Goal: Register for event/course

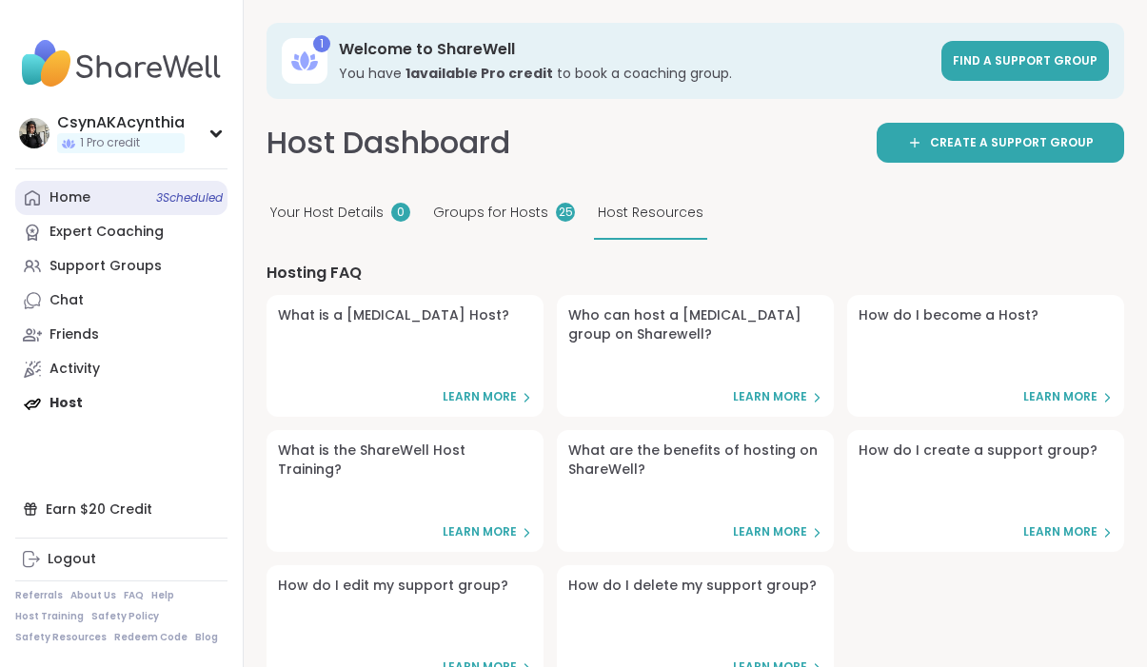
click at [93, 187] on link "Home 3 Scheduled" at bounding box center [121, 198] width 212 height 34
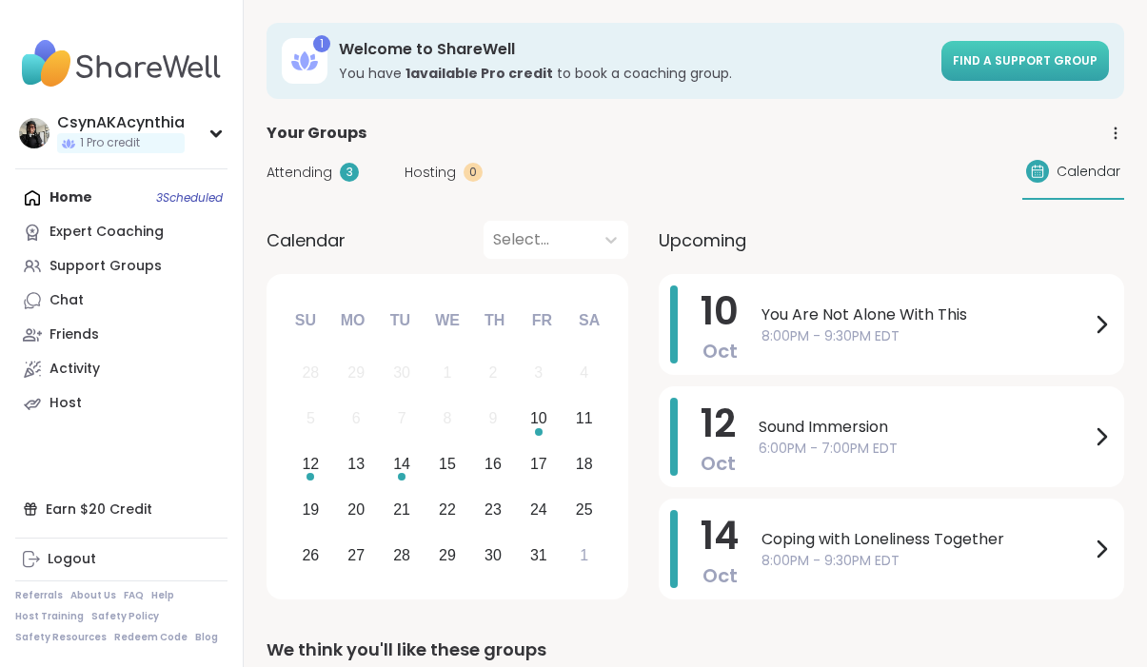
click at [1035, 70] on link "Find a support group" at bounding box center [1026, 61] width 168 height 40
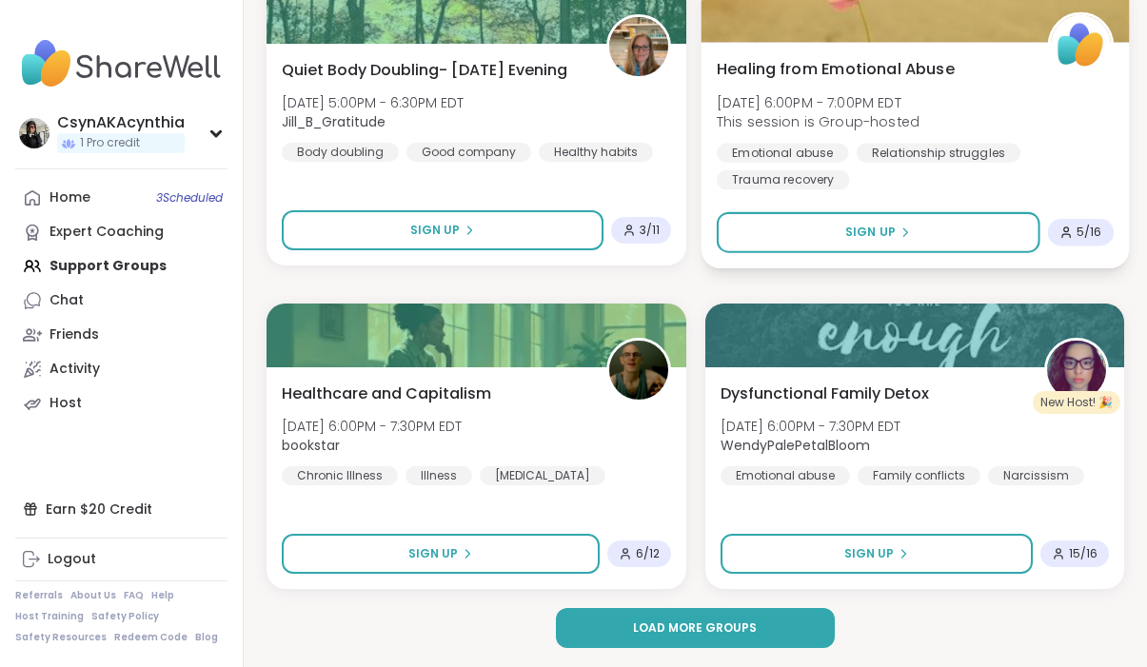
scroll to position [5542, 0]
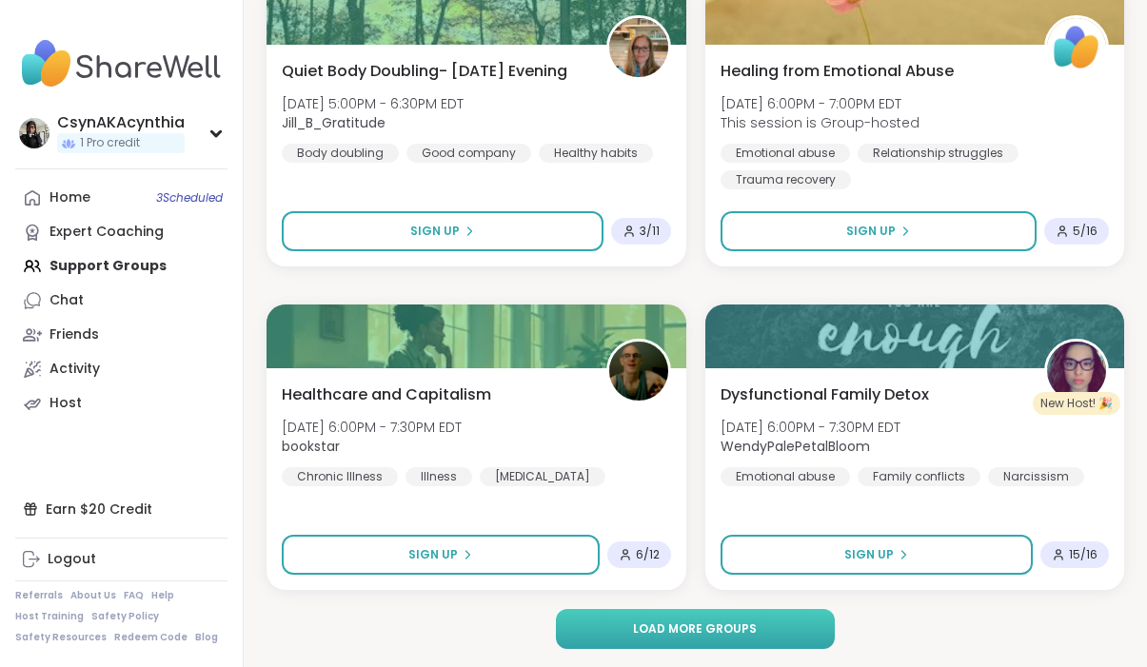
click at [672, 622] on span "Load more groups" at bounding box center [695, 629] width 124 height 17
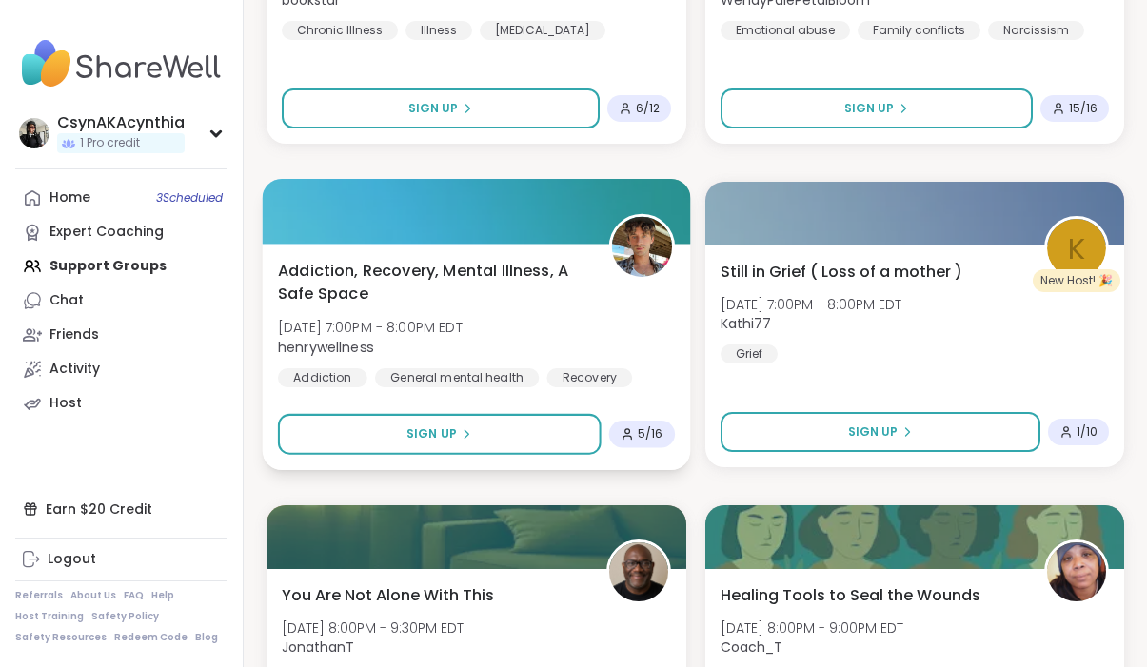
scroll to position [5991, 0]
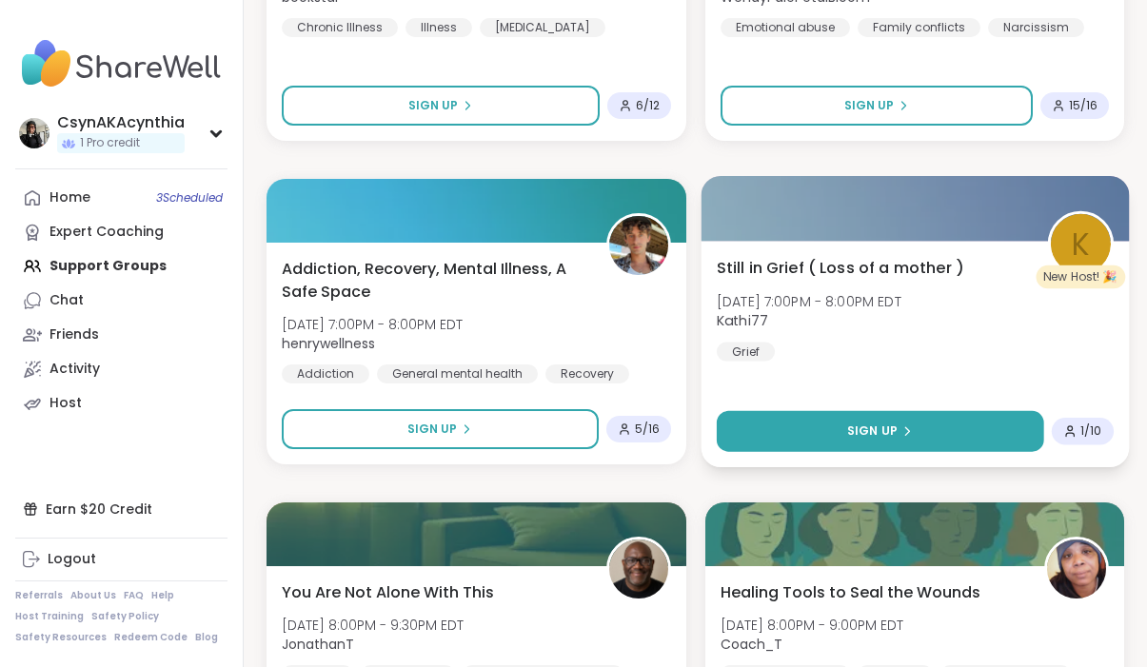
click at [887, 426] on span "Sign Up" at bounding box center [871, 431] width 50 height 17
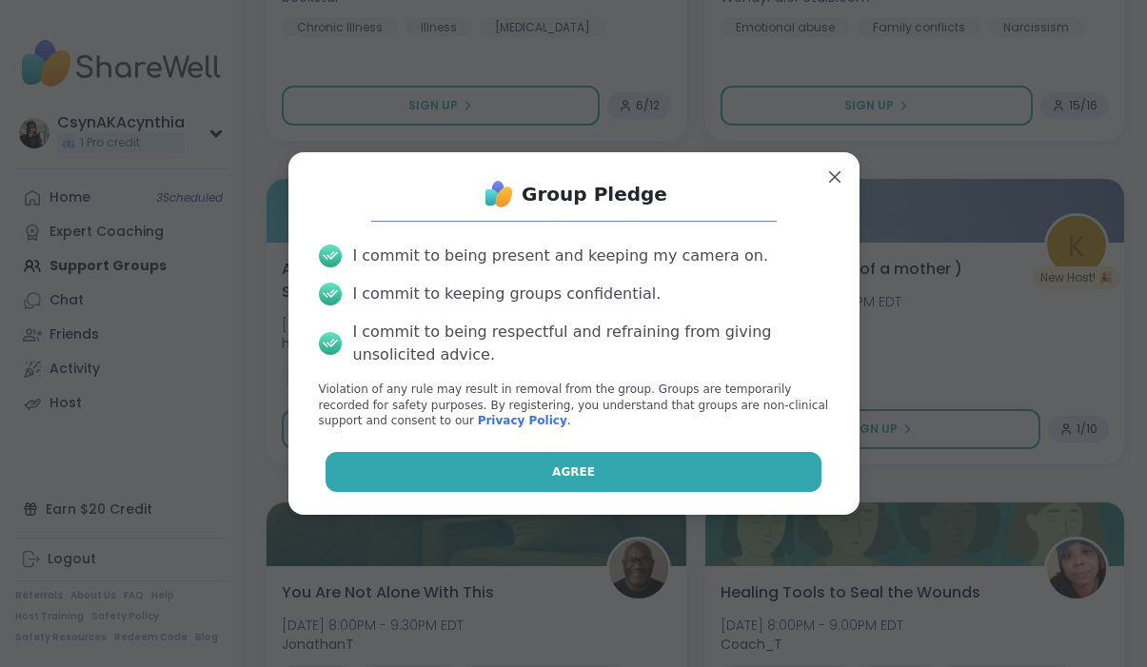
click at [685, 479] on button "Agree" at bounding box center [574, 472] width 496 height 40
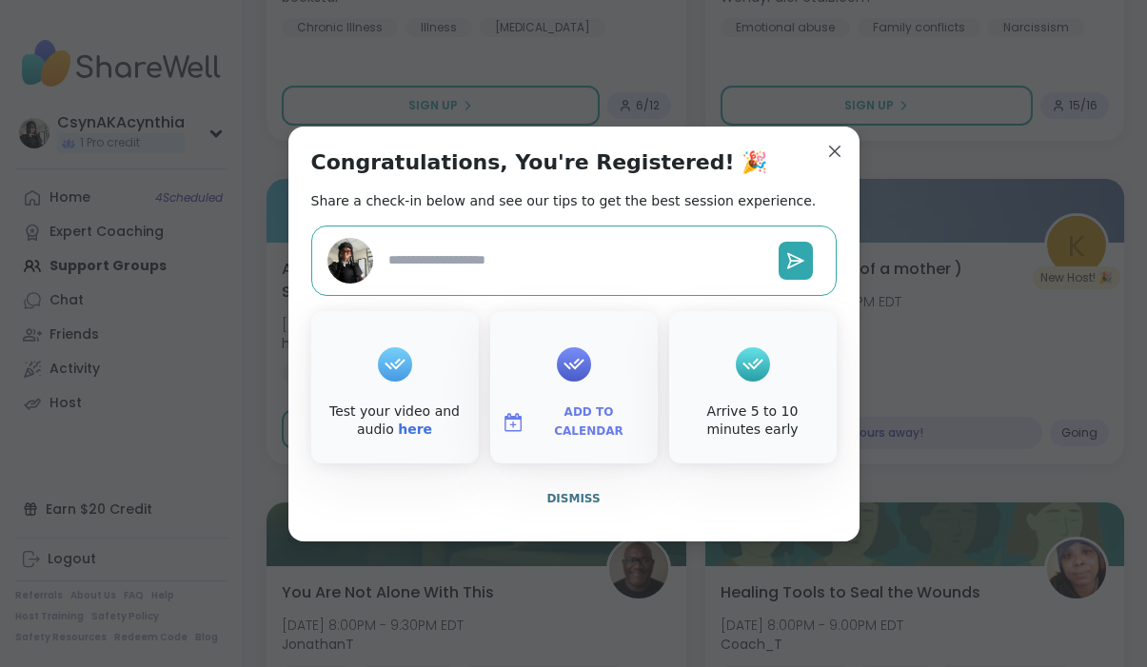
click at [575, 415] on span "Add to Calendar" at bounding box center [589, 422] width 114 height 37
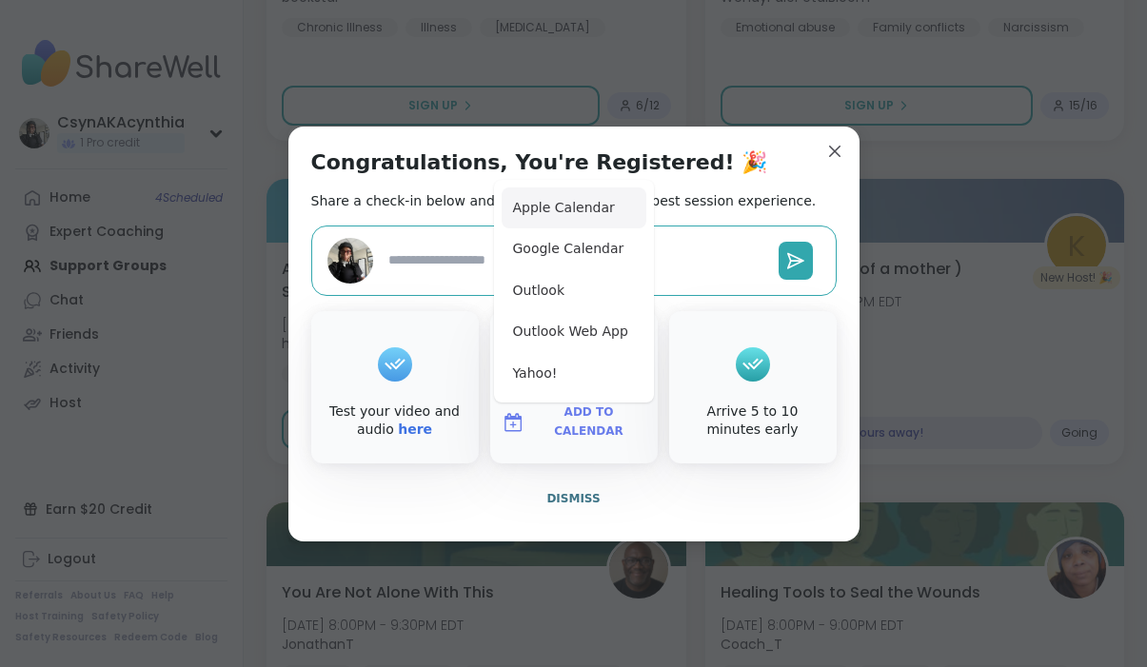
click at [588, 209] on button "Apple Calendar" at bounding box center [574, 209] width 145 height 42
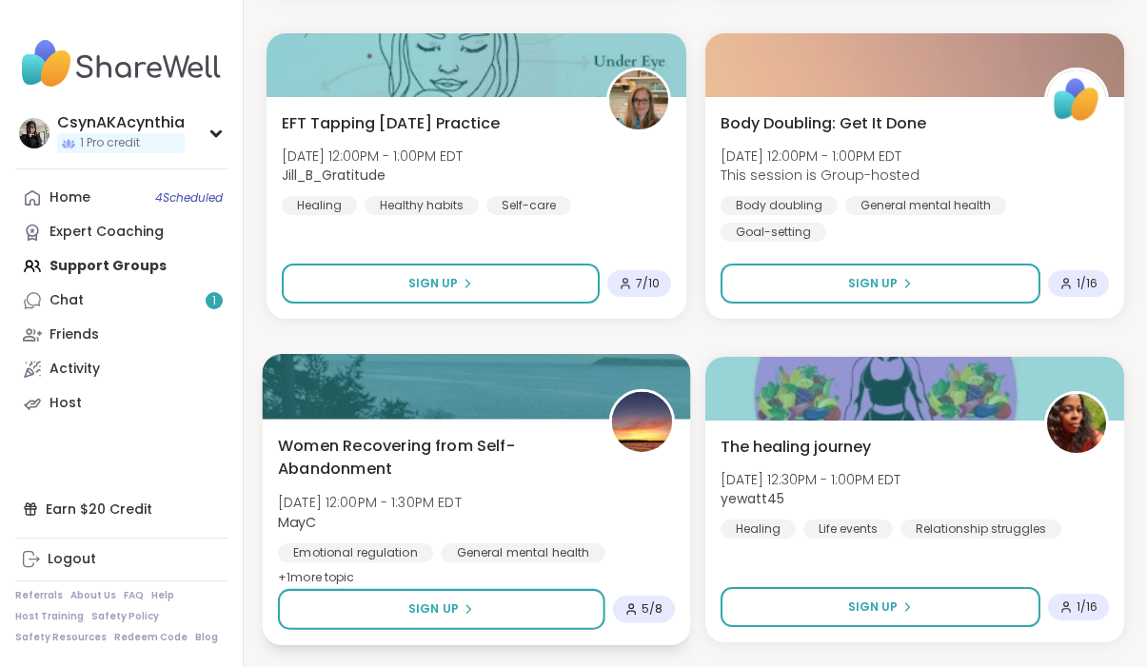
scroll to position [10345, 0]
click at [454, 402] on div at bounding box center [476, 386] width 427 height 65
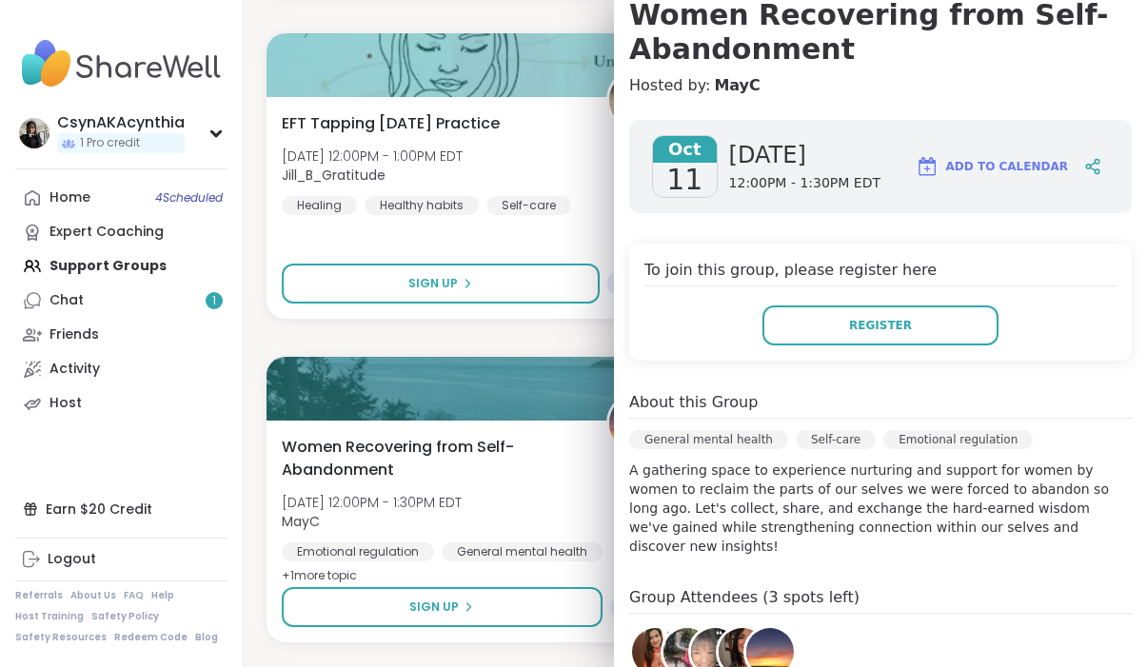
scroll to position [202, 0]
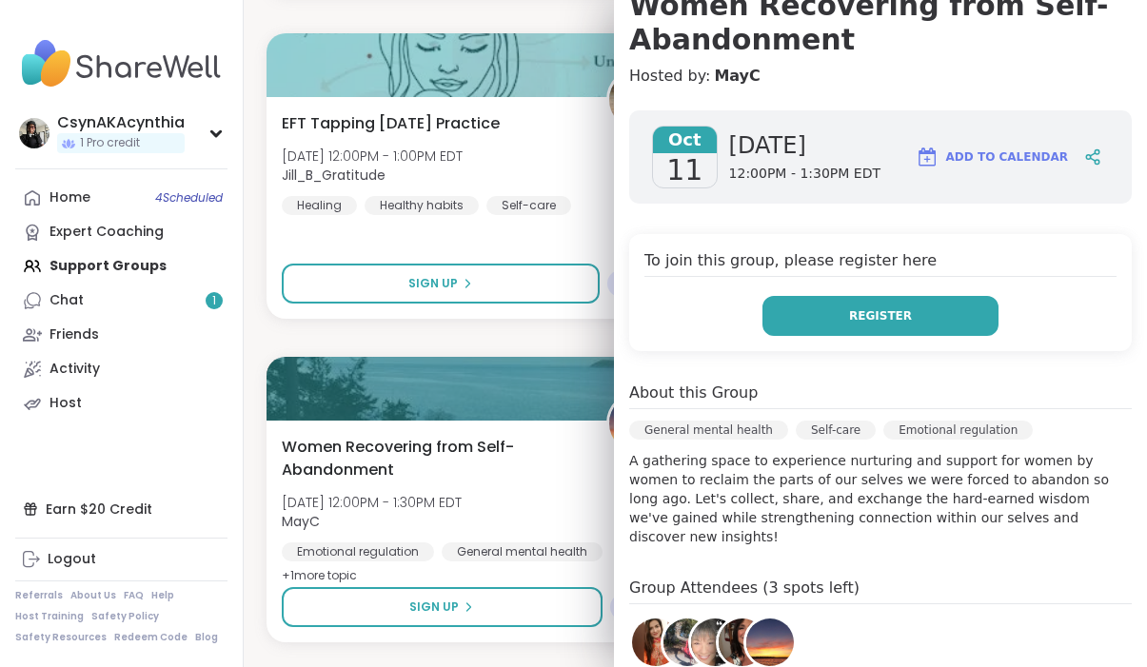
click at [860, 321] on span "Register" at bounding box center [880, 316] width 63 height 17
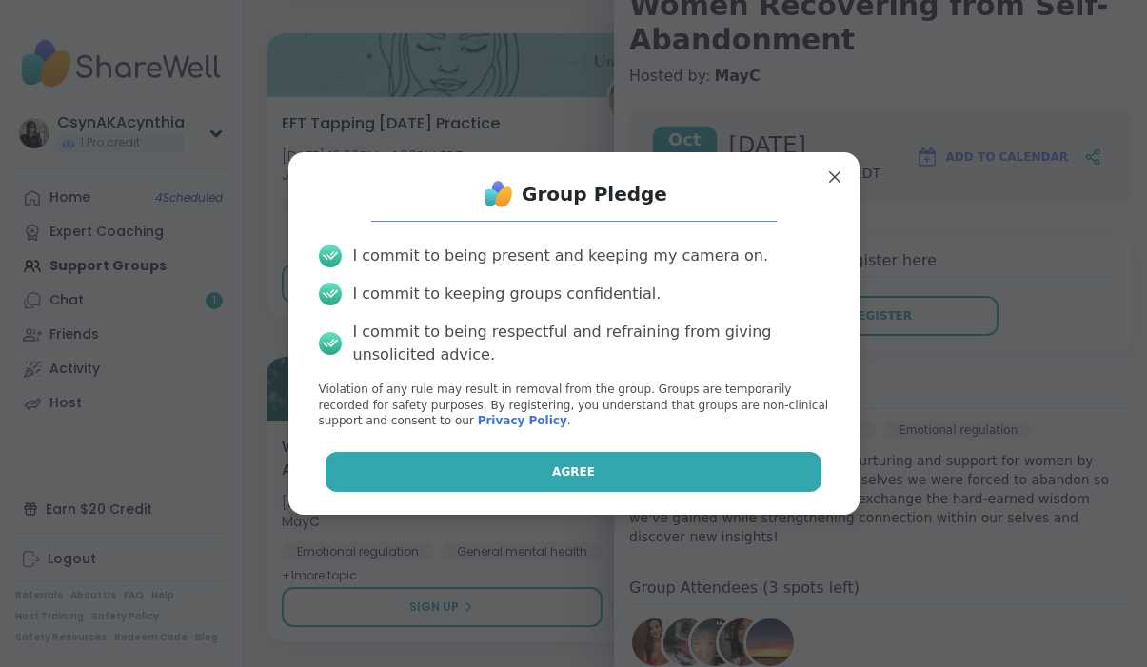
click at [668, 465] on button "Agree" at bounding box center [574, 472] width 496 height 40
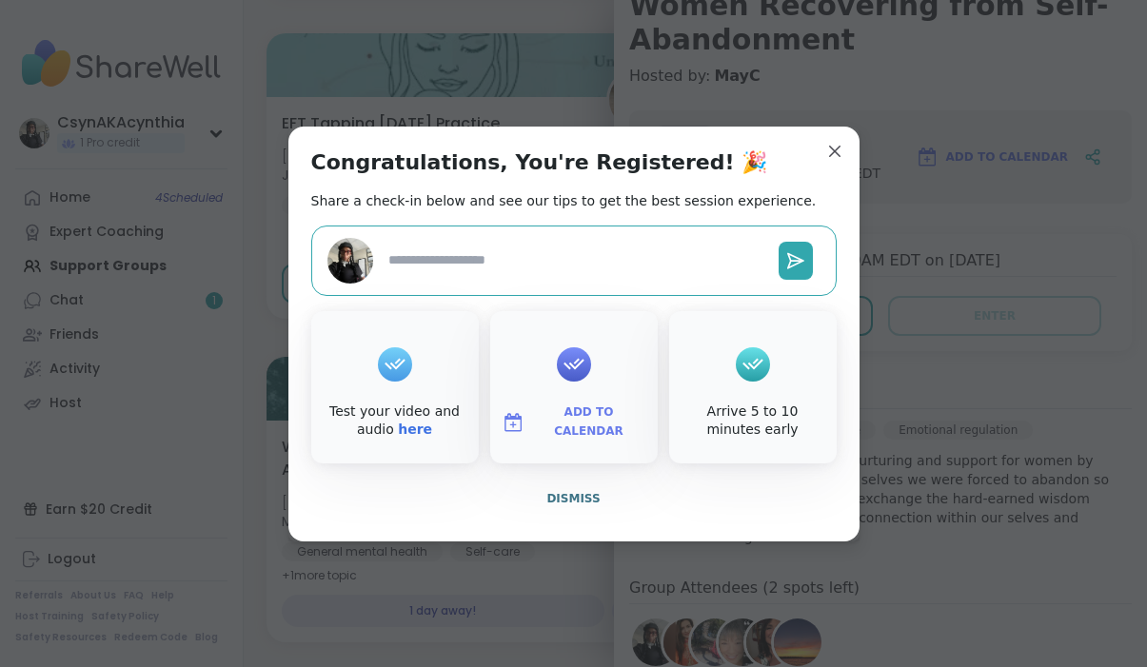
type textarea "*"
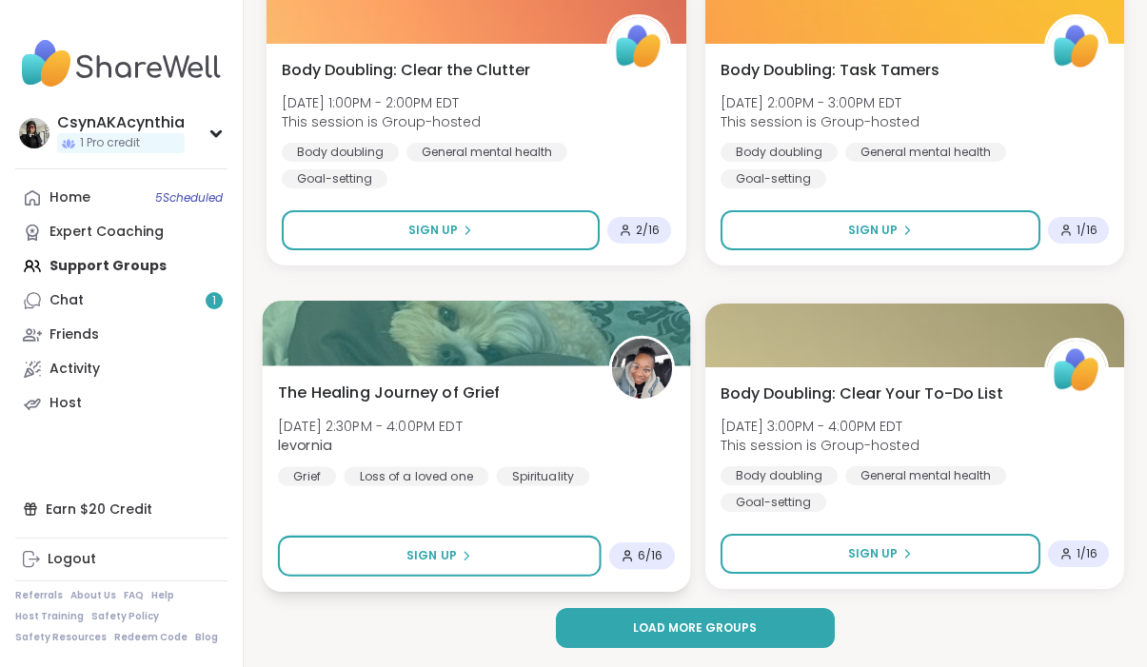
scroll to position [11369, 0]
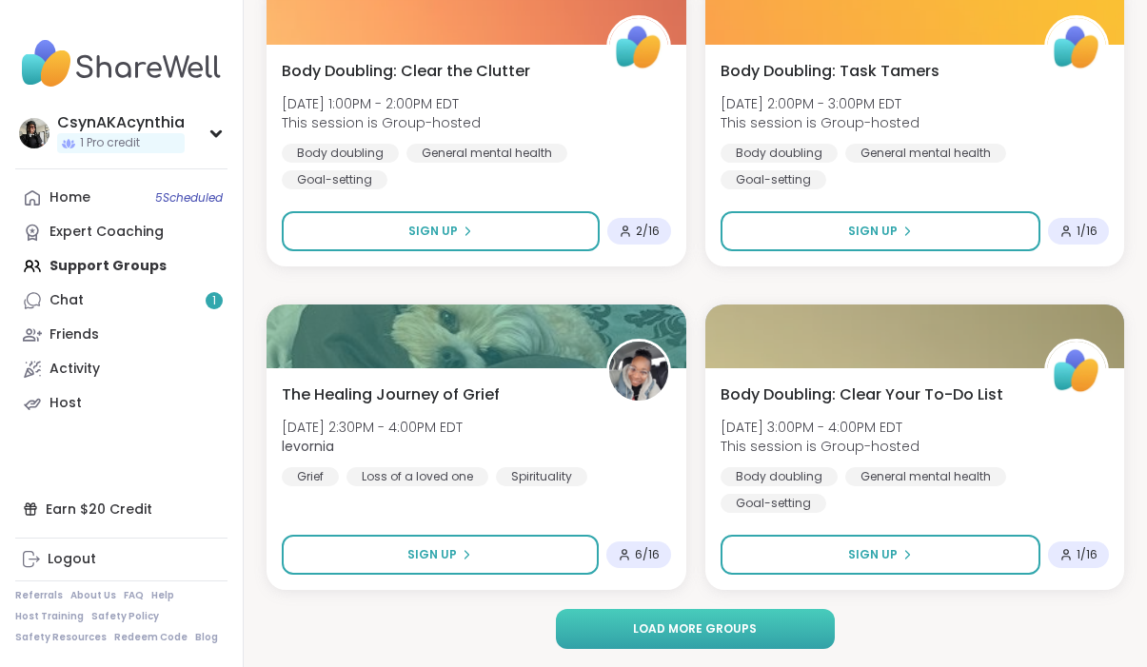
click at [648, 626] on span "Load more groups" at bounding box center [695, 629] width 124 height 17
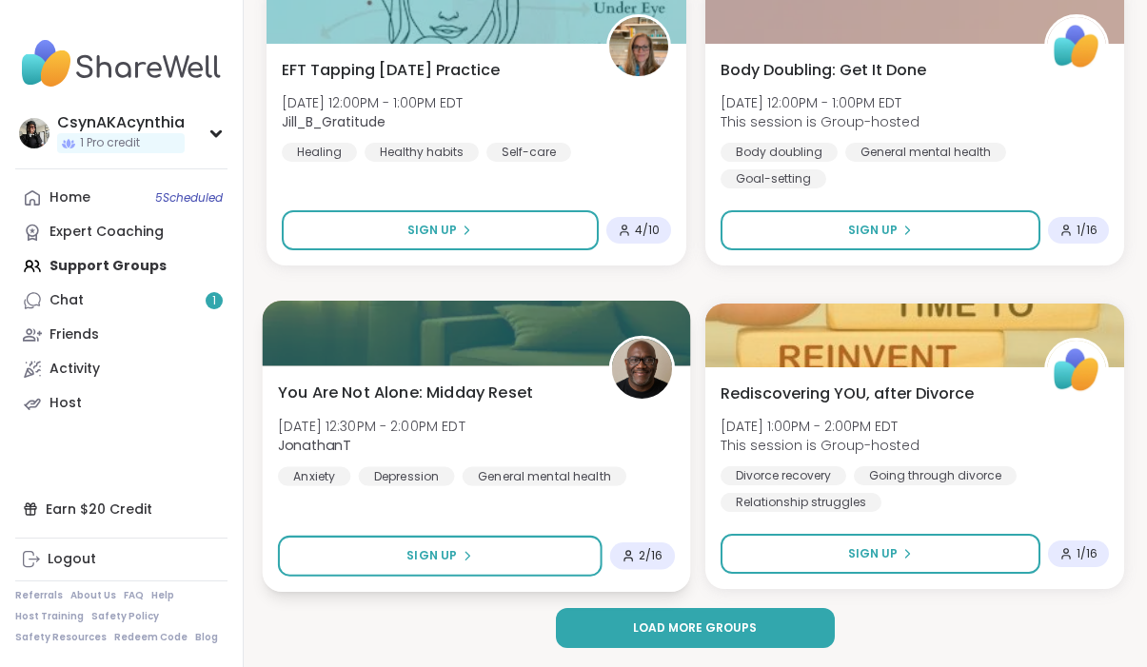
scroll to position [17195, 0]
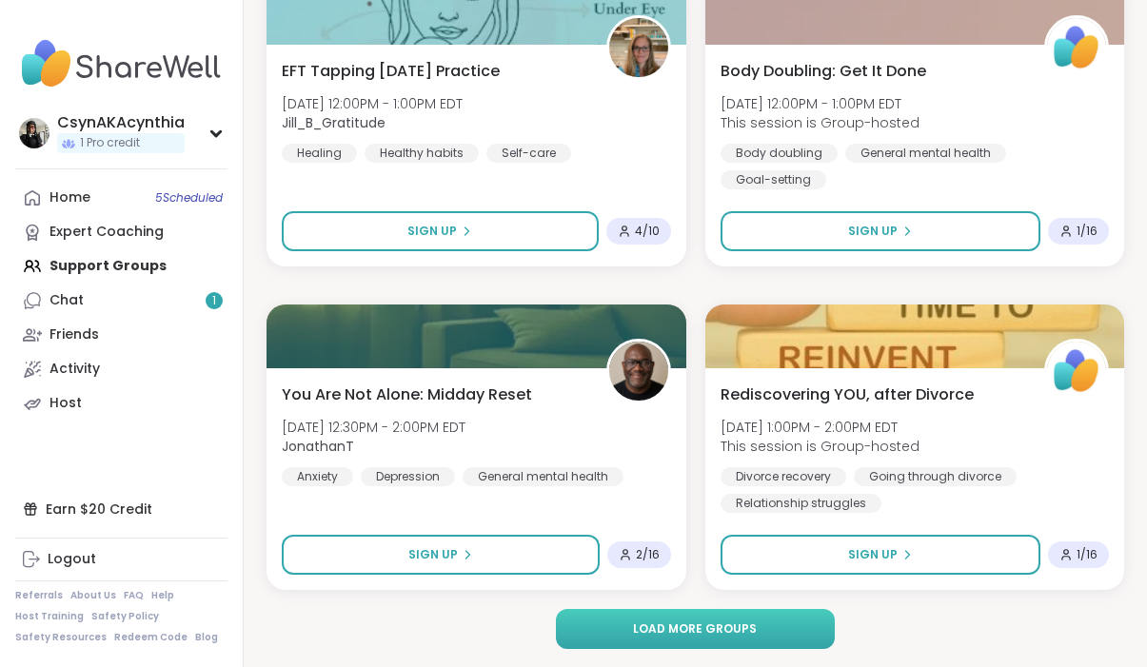
click at [695, 637] on button "Load more groups" at bounding box center [695, 629] width 278 height 40
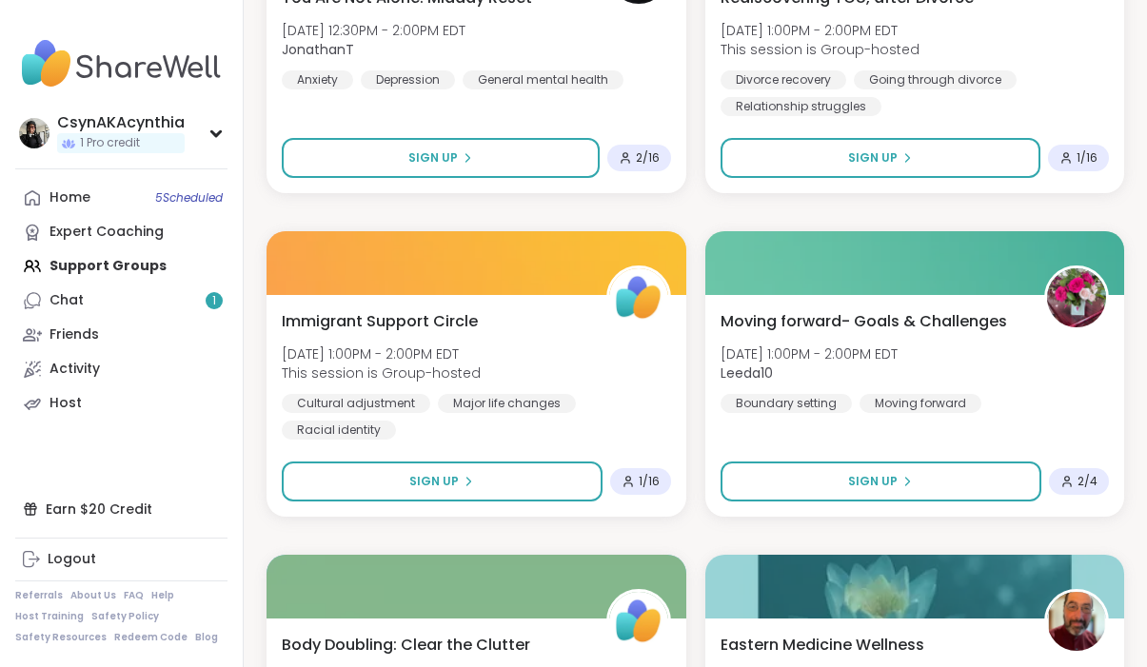
scroll to position [17592, 0]
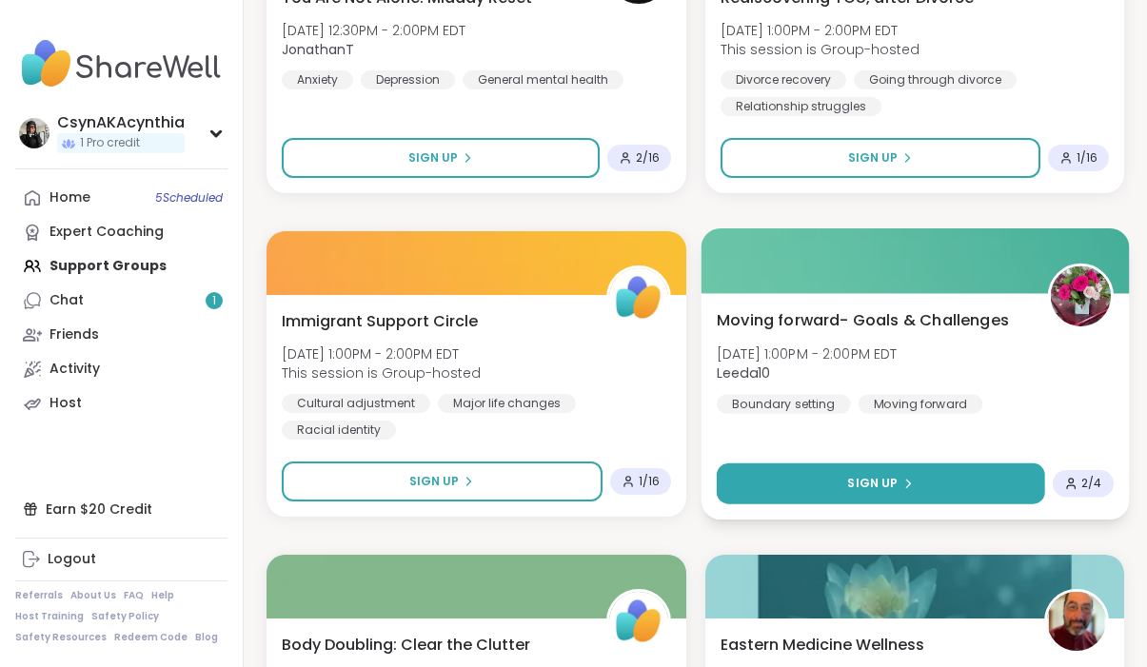
click at [835, 484] on button "Sign Up" at bounding box center [880, 484] width 328 height 41
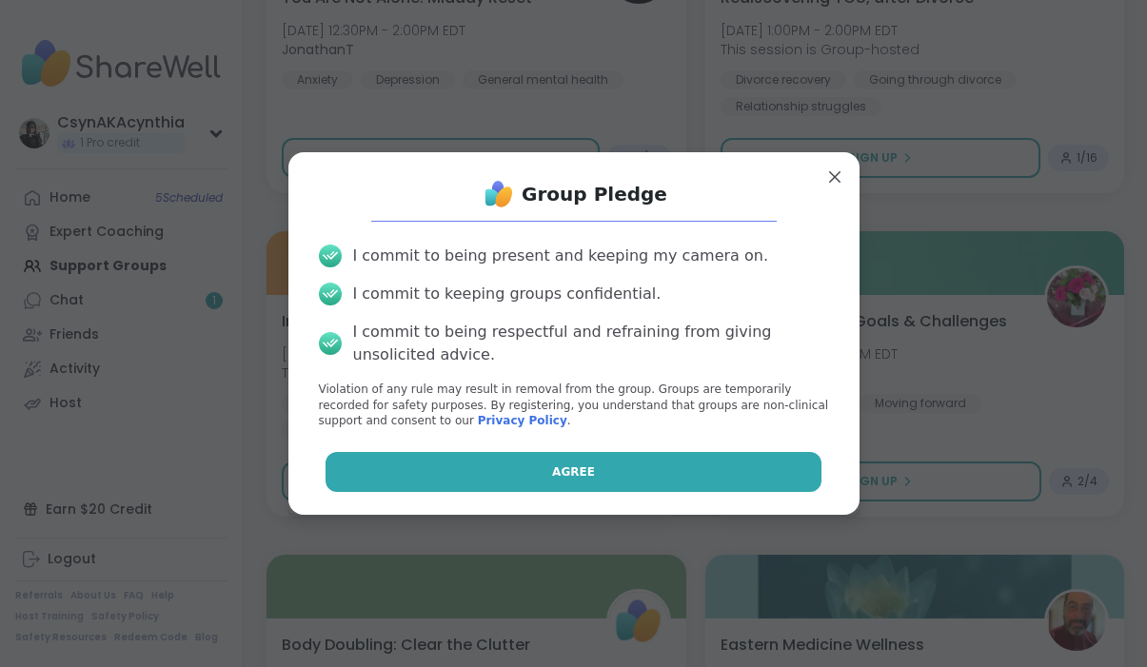
click at [770, 487] on button "Agree" at bounding box center [574, 472] width 496 height 40
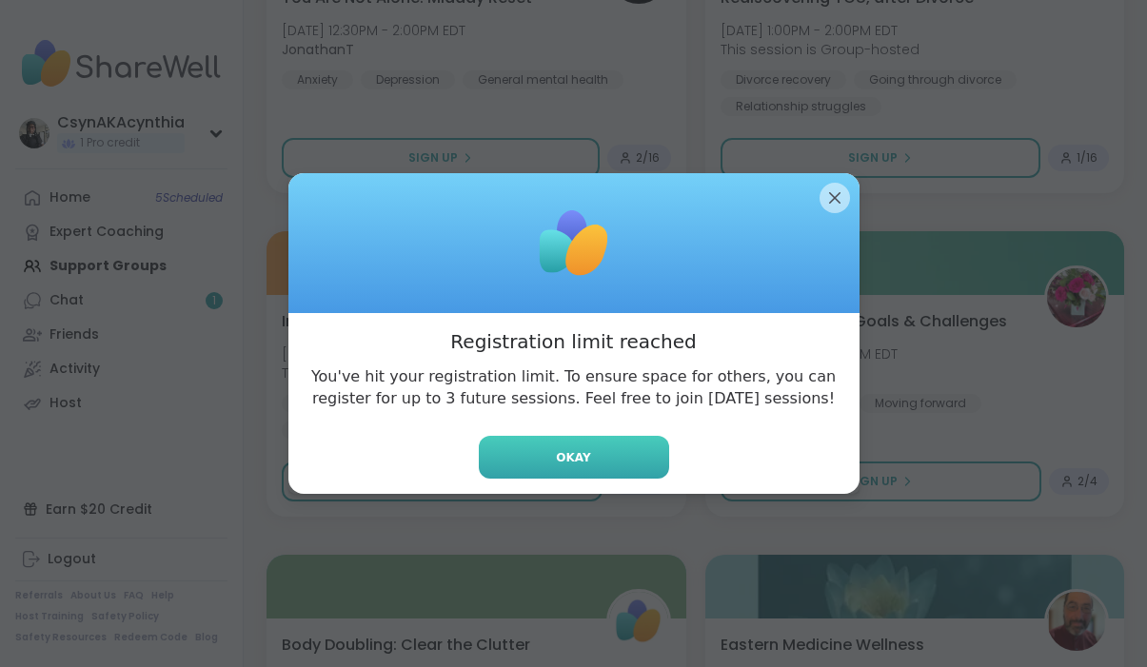
click at [607, 458] on button "Okay" at bounding box center [574, 457] width 190 height 43
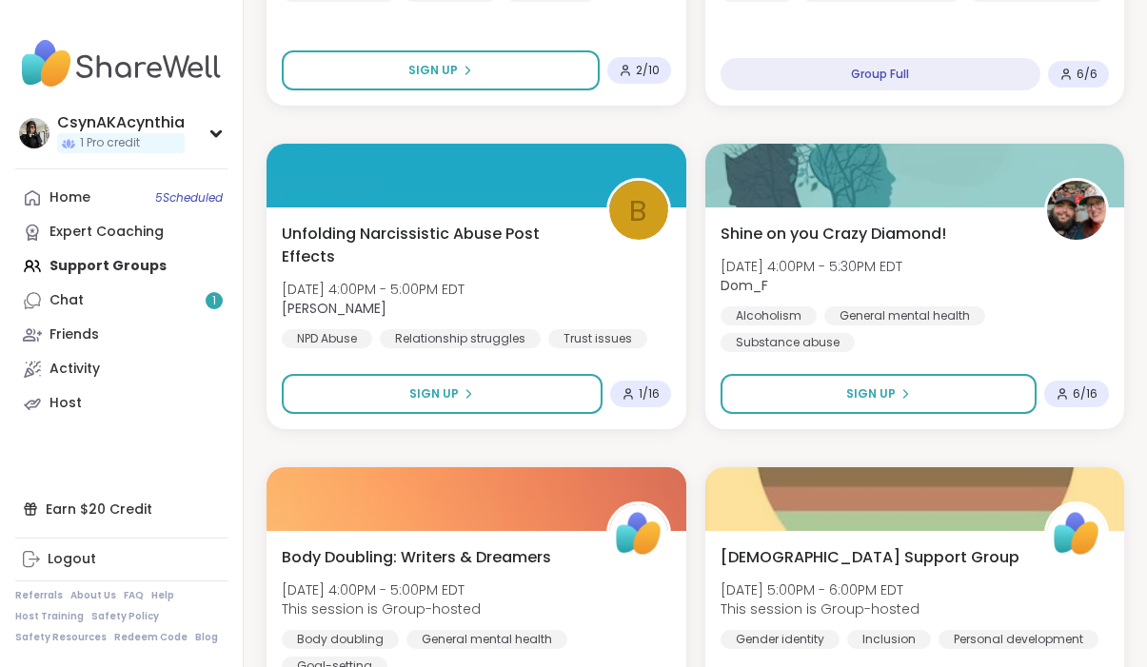
scroll to position [19311, 0]
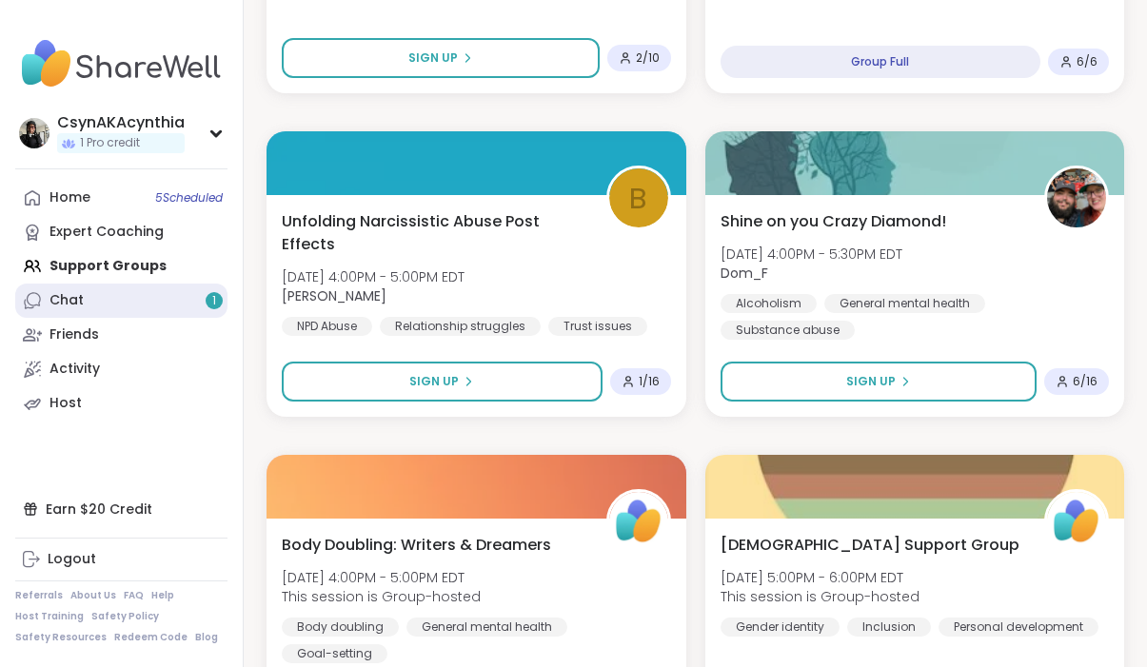
click at [139, 299] on link "Chat 1" at bounding box center [121, 301] width 212 height 34
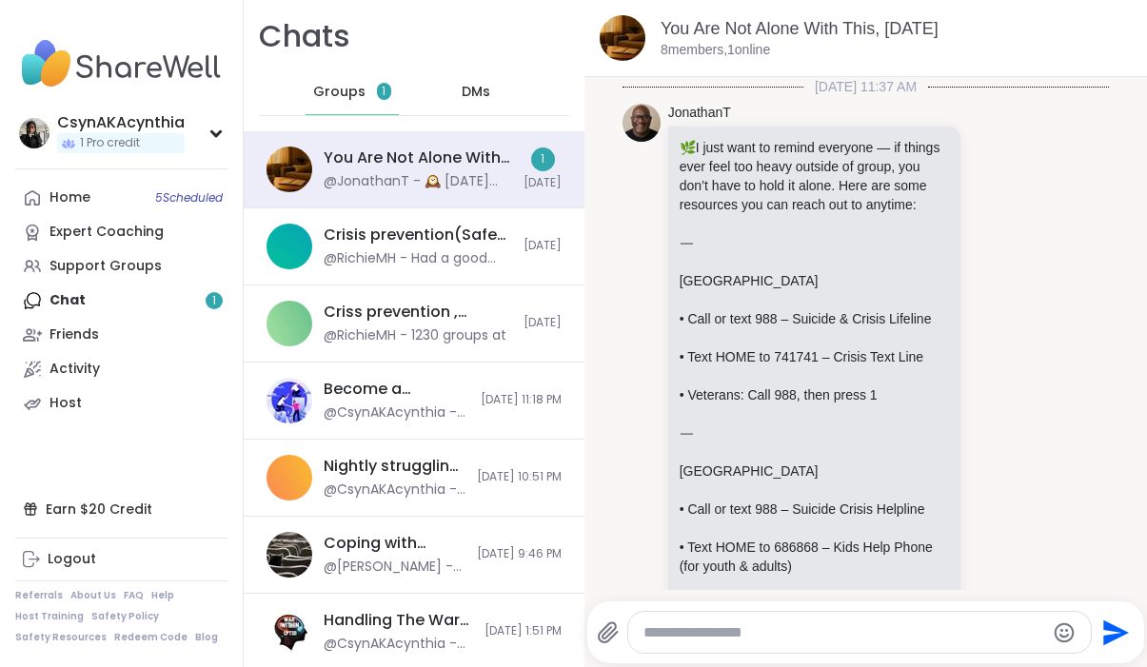
scroll to position [2072, 0]
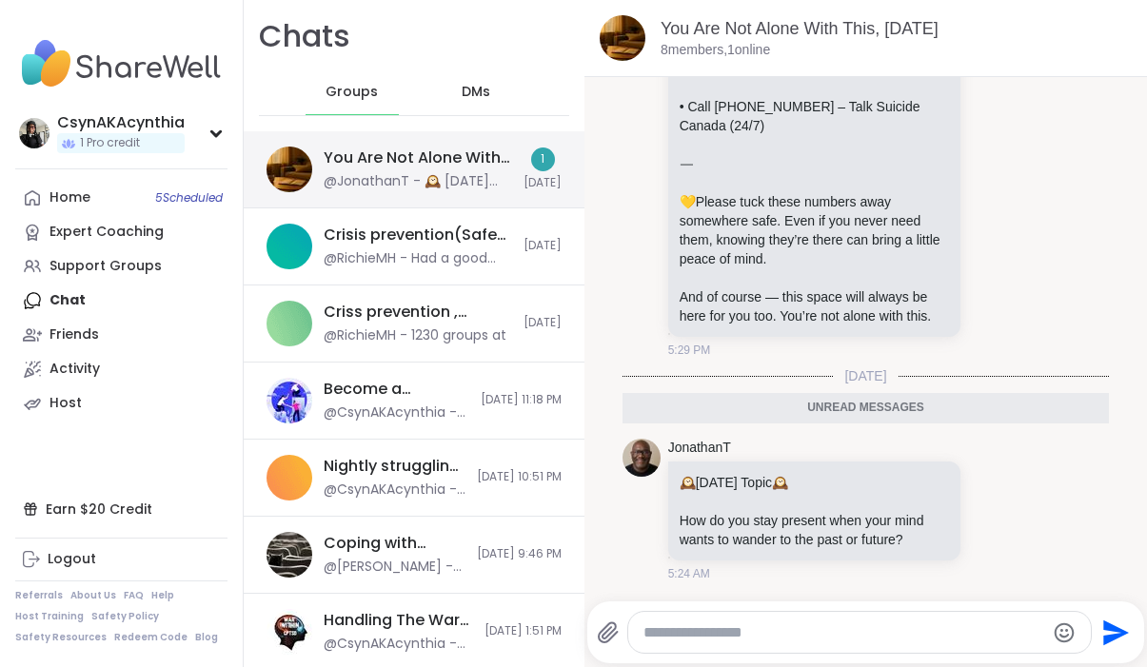
click at [427, 172] on div "@JonathanT - 🕰️ [DATE] Topic 🕰️ How do you stay present when your mind wants to…" at bounding box center [418, 181] width 189 height 19
